Goal: Information Seeking & Learning: Understand process/instructions

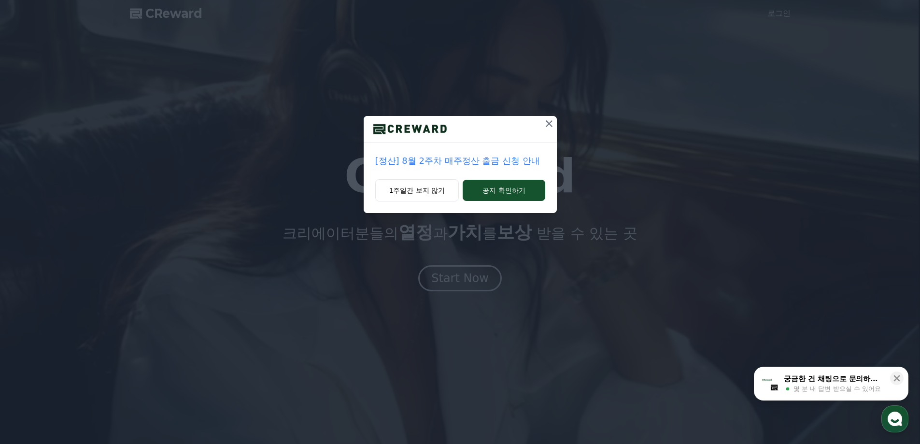
click at [552, 119] on icon at bounding box center [549, 124] width 12 height 12
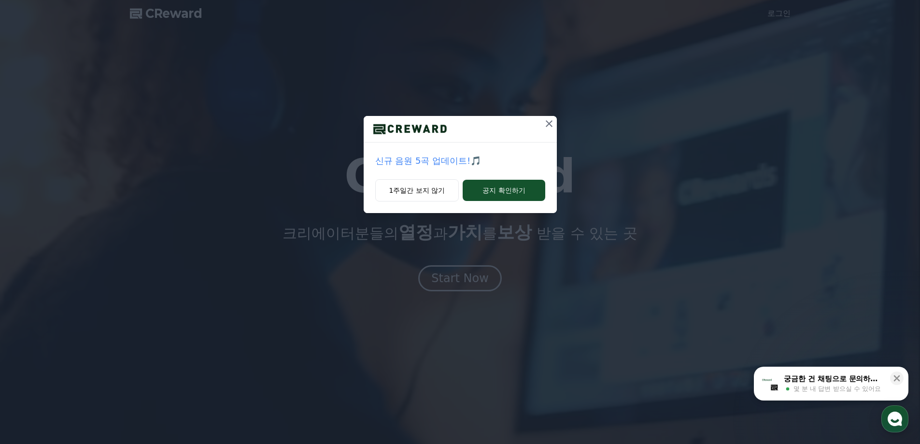
click at [552, 119] on icon at bounding box center [549, 124] width 12 height 12
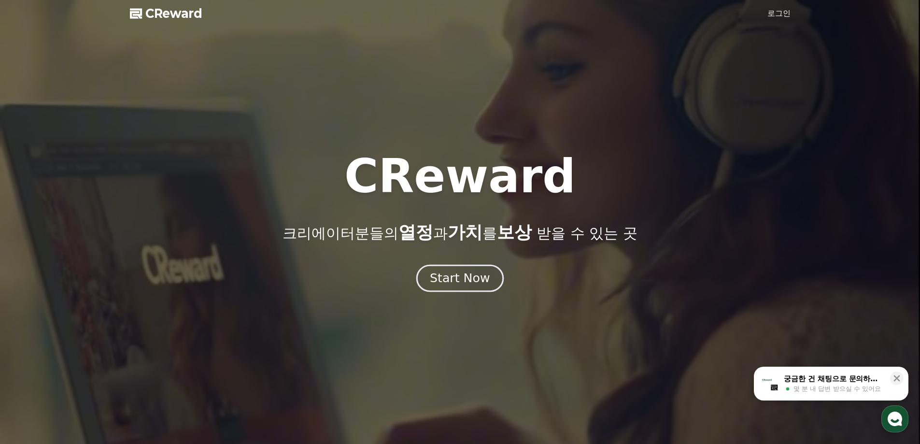
click at [474, 279] on div "Start Now" at bounding box center [460, 278] width 60 height 16
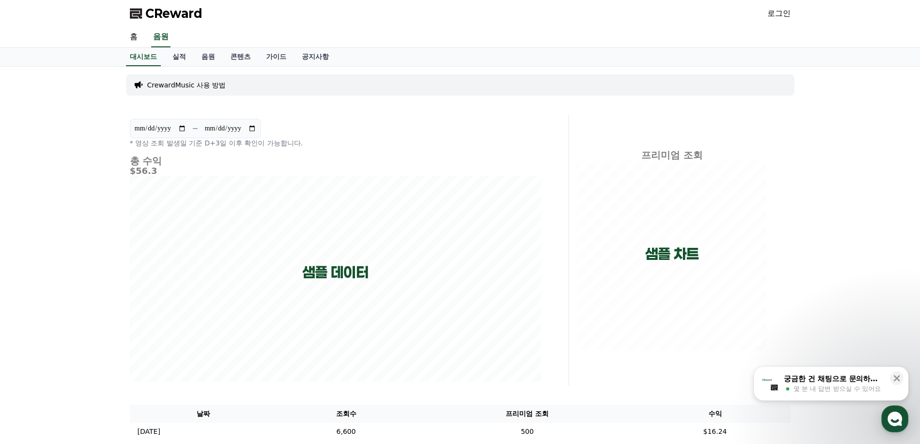
click at [176, 92] on div "CrewardMusic 사용 방법" at bounding box center [460, 84] width 668 height 21
click at [182, 83] on p "CrewardMusic 사용 방법" at bounding box center [186, 85] width 79 height 10
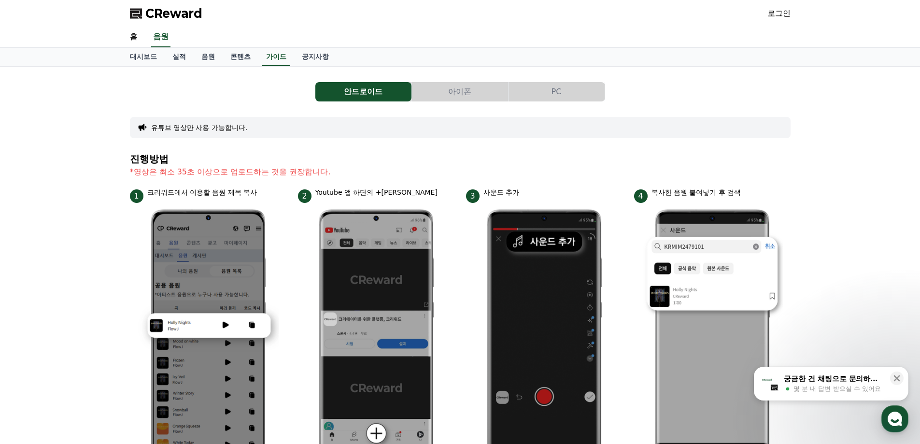
click at [478, 97] on button "아이폰" at bounding box center [460, 91] width 96 height 19
